Goal: Information Seeking & Learning: Learn about a topic

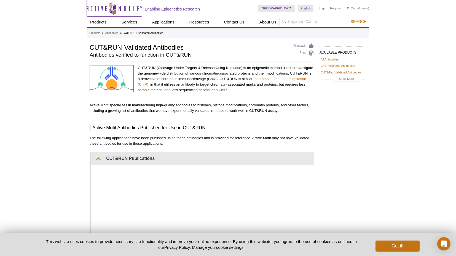
click at [132, 7] on icon "Active Motif Logo" at bounding box center [114, 8] width 55 height 14
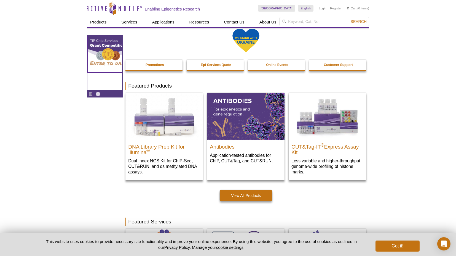
click at [111, 59] on img "TIP-ChIP Services Grant Competition" at bounding box center [120, 52] width 66 height 33
